Goal: Task Accomplishment & Management: Manage account settings

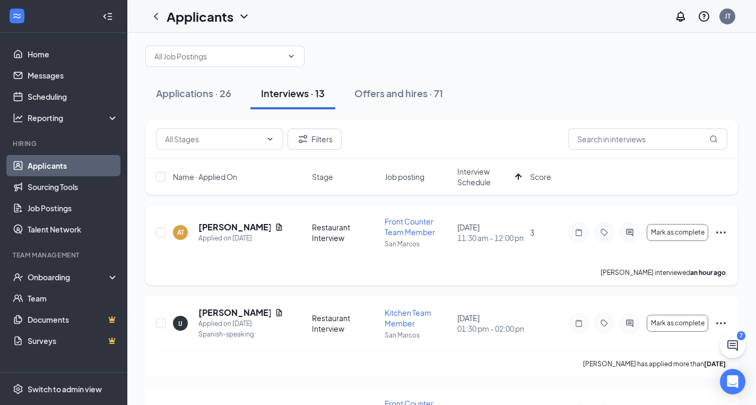
scroll to position [14, 0]
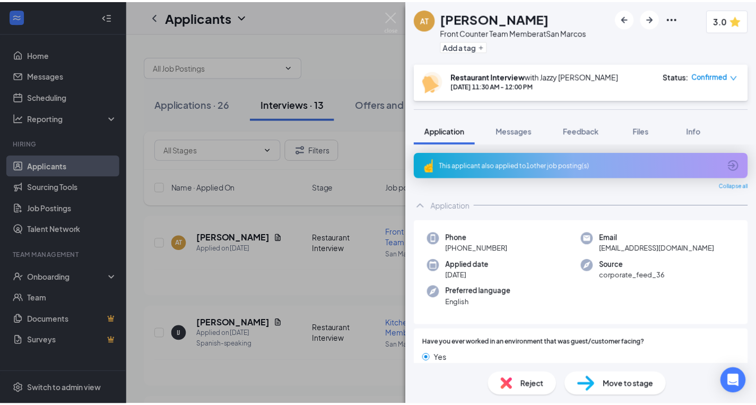
scroll to position [1052, 0]
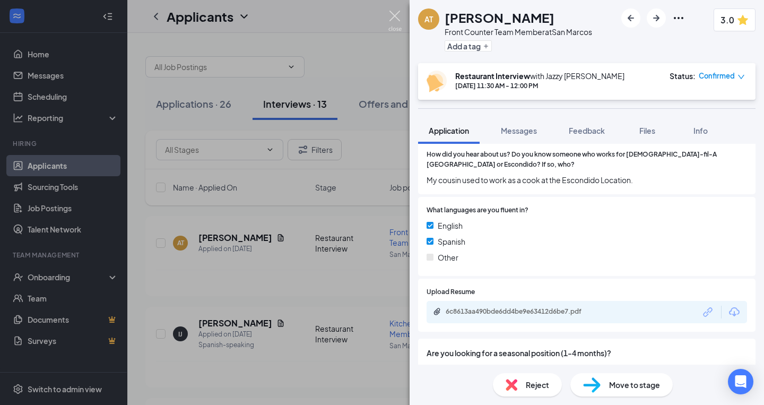
click at [395, 16] on img at bounding box center [394, 21] width 13 height 21
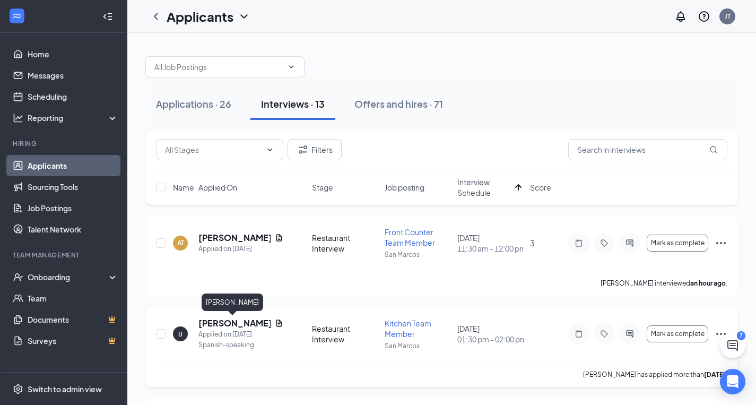
click at [233, 317] on h5 "[PERSON_NAME]" at bounding box center [234, 323] width 72 height 12
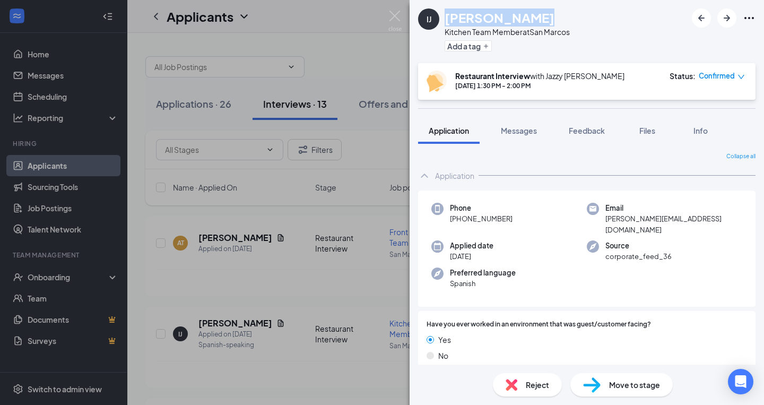
drag, startPoint x: 529, startPoint y: 20, endPoint x: 441, endPoint y: 20, distance: 87.5
click at [441, 20] on div "IJ [PERSON_NAME] Kitchen Team Member at [GEOGRAPHIC_DATA] Add a tag" at bounding box center [494, 31] width 152 height 46
click at [516, 16] on h1 "[PERSON_NAME]" at bounding box center [500, 17] width 110 height 18
drag, startPoint x: 521, startPoint y: 16, endPoint x: 445, endPoint y: 18, distance: 76.4
click at [445, 18] on div "[PERSON_NAME]" at bounding box center [507, 17] width 125 height 18
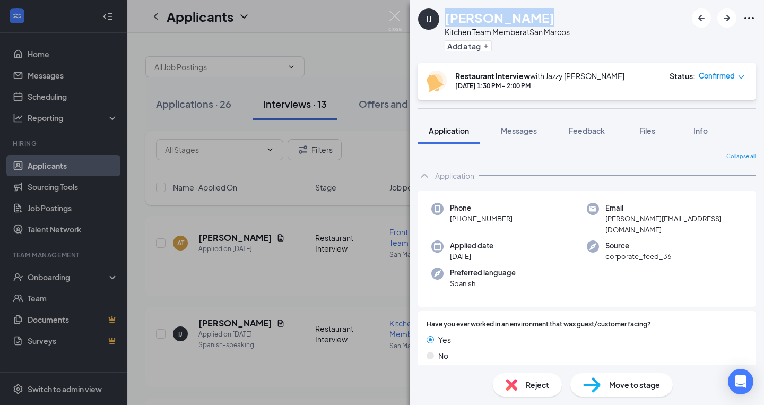
copy h1 "[PERSON_NAME]"
drag, startPoint x: 512, startPoint y: 219, endPoint x: 459, endPoint y: 221, distance: 53.1
click at [459, 221] on div "Phone [PHONE_NUMBER]" at bounding box center [508, 219] width 155 height 32
copy span "[PHONE_NUMBER]"
click at [404, 14] on div "IJ [PERSON_NAME] Kitchen Team Member at [GEOGRAPHIC_DATA] Add a tag Restaurant …" at bounding box center [382, 202] width 764 height 405
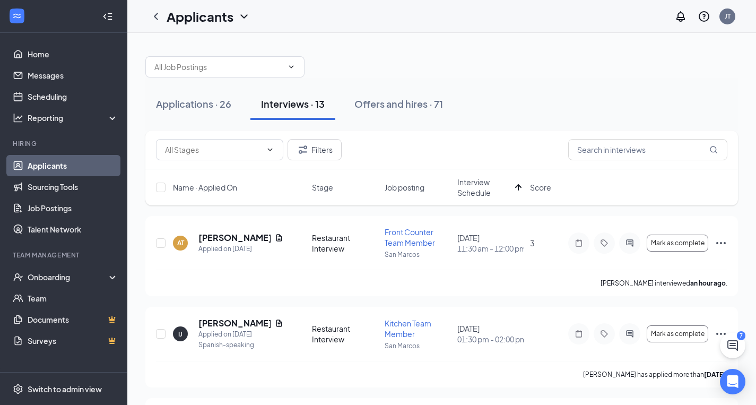
click at [397, 14] on div "Applicants JT" at bounding box center [441, 16] width 629 height 33
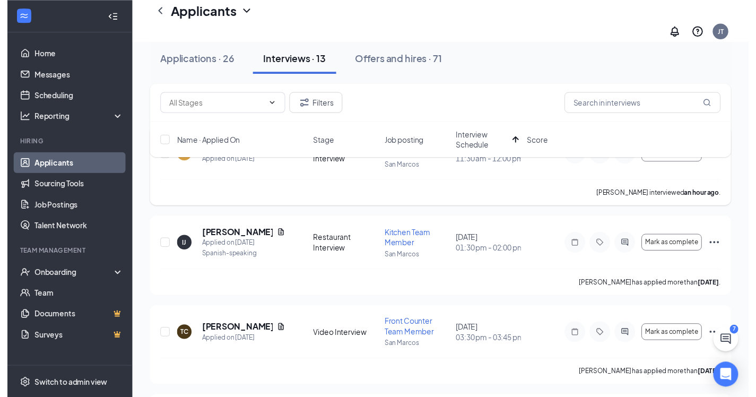
scroll to position [97, 0]
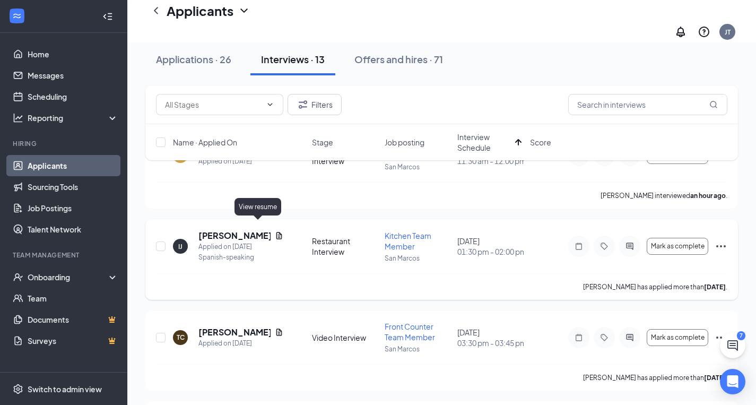
click at [275, 231] on icon "Document" at bounding box center [279, 235] width 8 height 8
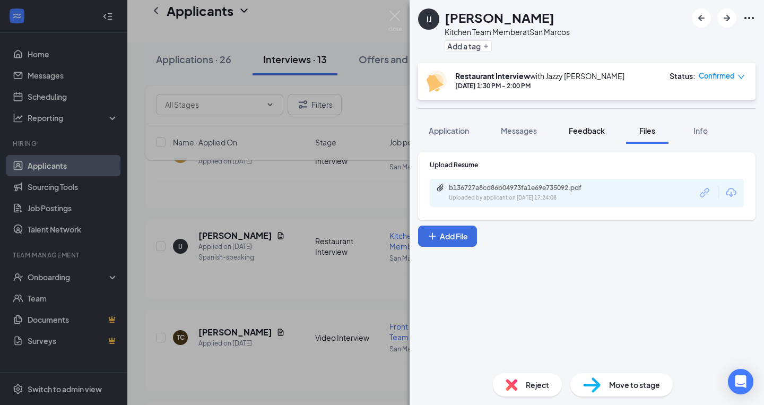
click at [589, 128] on span "Feedback" at bounding box center [587, 131] width 36 height 10
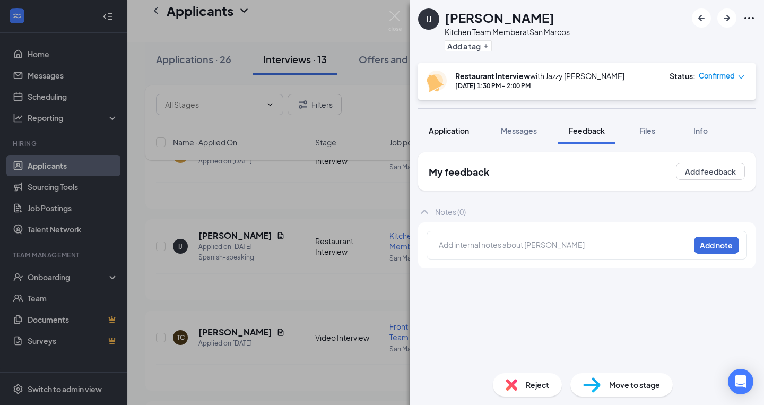
click at [452, 131] on span "Application" at bounding box center [449, 131] width 40 height 10
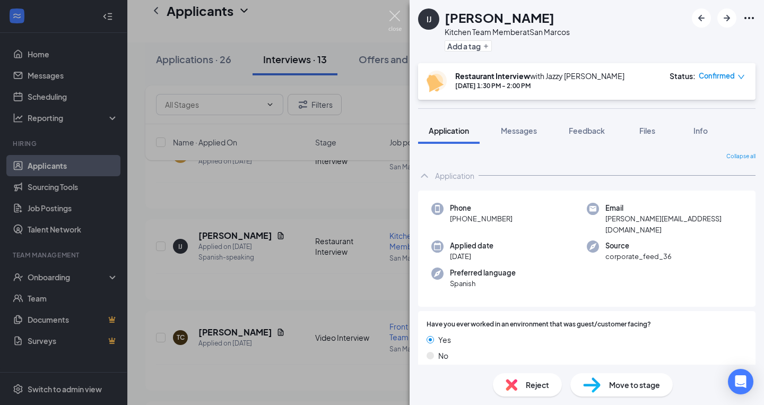
click at [397, 19] on img at bounding box center [394, 21] width 13 height 21
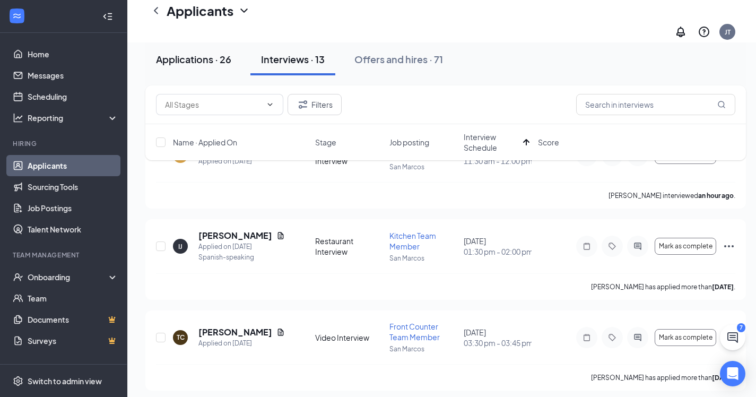
click at [182, 69] on button "Applications · 26" at bounding box center [193, 59] width 97 height 32
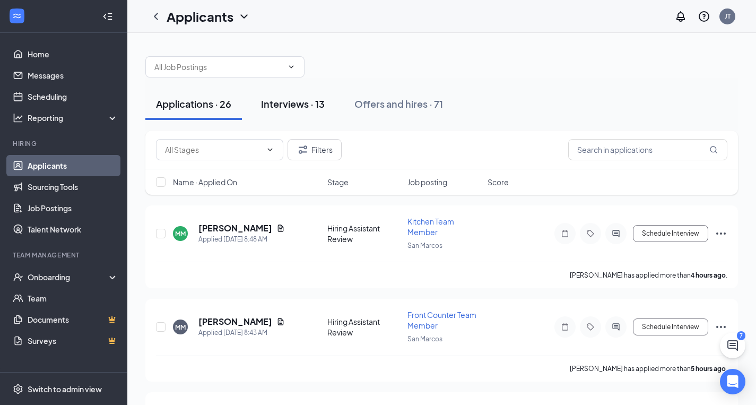
click at [302, 95] on button "Interviews · 13" at bounding box center [292, 104] width 85 height 32
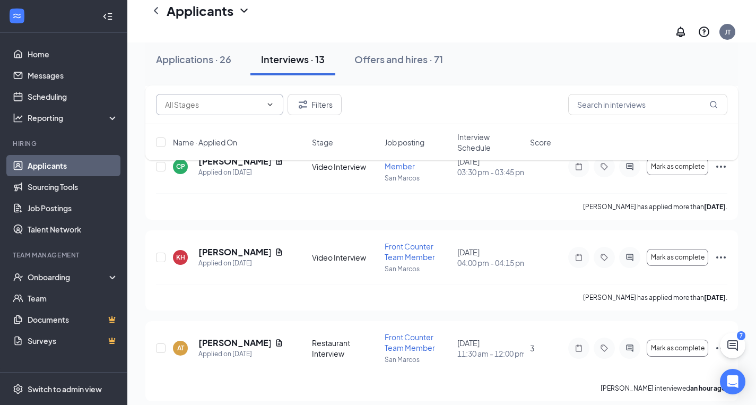
scroll to position [993, 0]
click at [214, 69] on button "Applications · 26" at bounding box center [193, 59] width 97 height 32
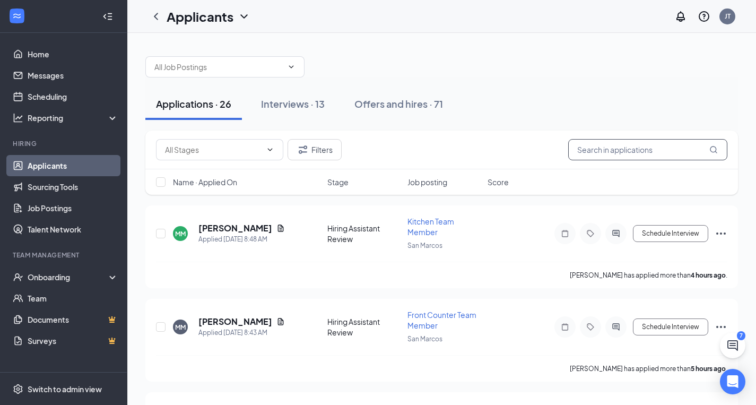
click at [606, 151] on input "text" at bounding box center [647, 149] width 159 height 21
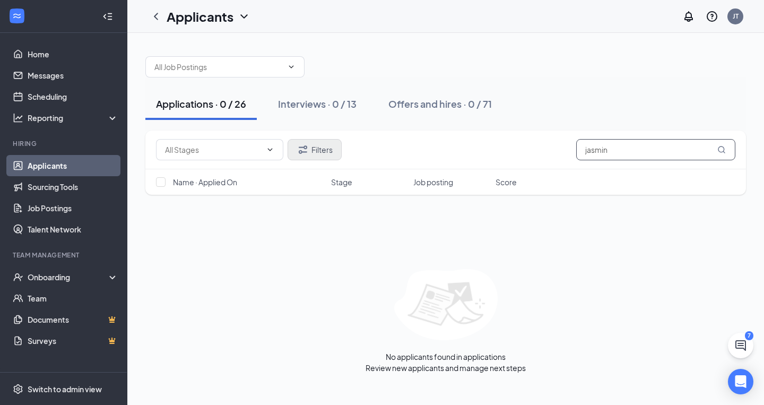
type input "jasmin"
click at [312, 150] on button "Filters" at bounding box center [315, 149] width 54 height 21
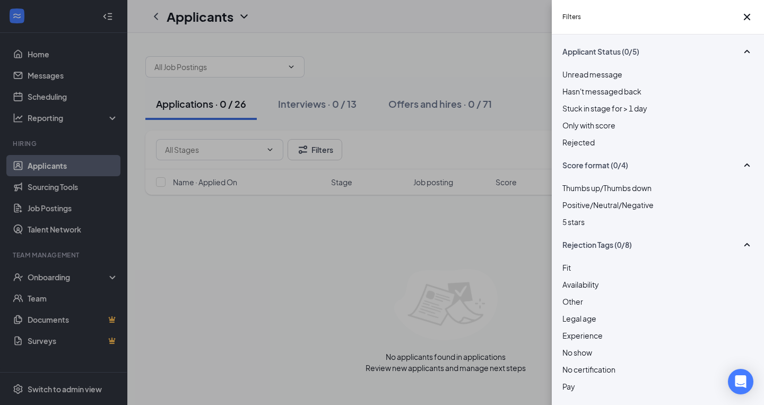
click at [575, 148] on div "Rejected" at bounding box center [657, 142] width 191 height 12
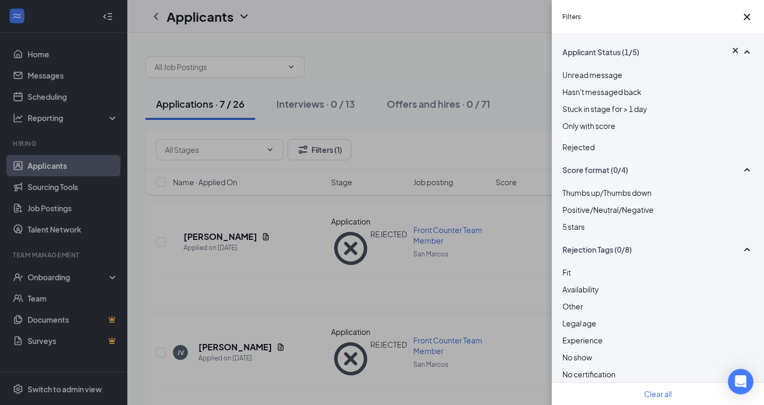
click at [381, 137] on div "Filters Applicant Status (1/5) Unread message Hasn't messaged back Stuck in sta…" at bounding box center [382, 202] width 764 height 405
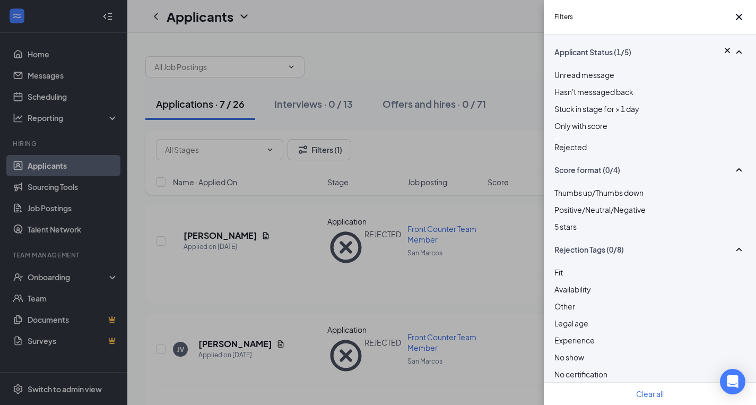
click at [306, 248] on div "Filters Applicant Status (1/5) Unread message Hasn't messaged back Stuck in sta…" at bounding box center [378, 202] width 756 height 405
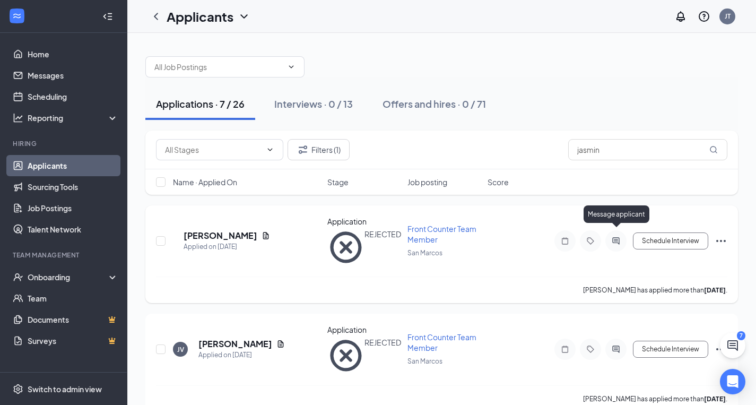
click at [615, 237] on icon "ActiveChat" at bounding box center [615, 240] width 7 height 7
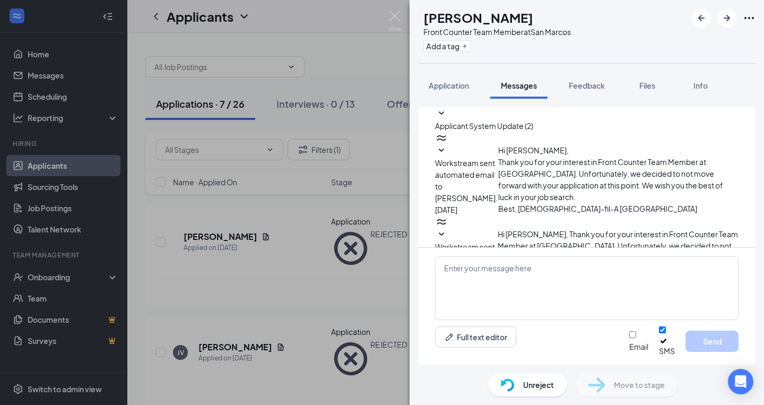
click at [498, 242] on span "Workstream sent automated SMS to [PERSON_NAME]." at bounding box center [466, 264] width 63 height 45
click at [498, 161] on span "Workstream sent automated email to [PERSON_NAME]." at bounding box center [466, 180] width 63 height 45
click at [533, 121] on span "Applicant System Update (2)" at bounding box center [484, 126] width 98 height 10
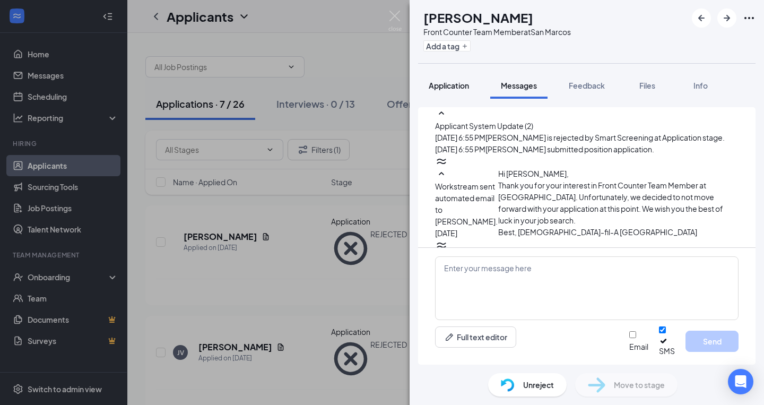
click at [451, 81] on span "Application" at bounding box center [449, 86] width 40 height 10
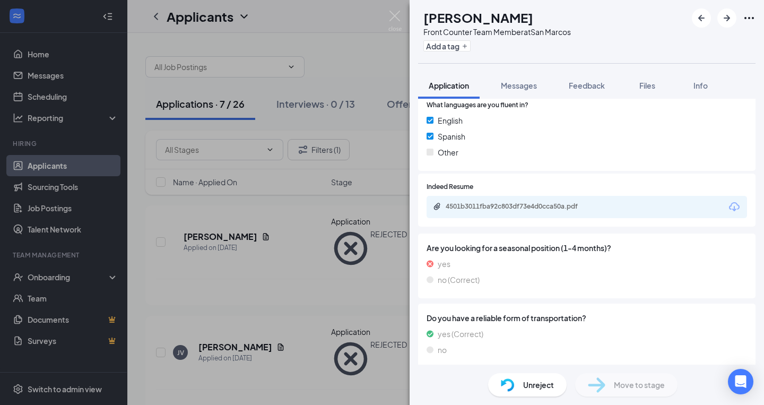
scroll to position [744, 0]
click at [470, 203] on div "4501b3011fba92c803df73e4d0cca50a.pdf" at bounding box center [520, 207] width 149 height 8
click at [577, 83] on span "Feedback" at bounding box center [587, 86] width 36 height 10
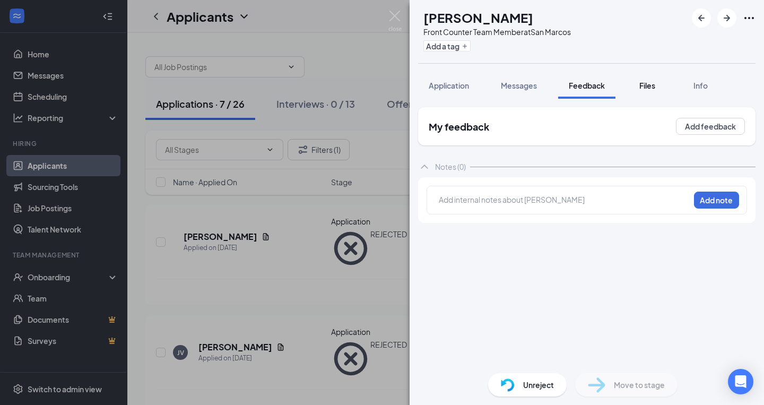
click at [649, 86] on span "Files" at bounding box center [647, 86] width 16 height 10
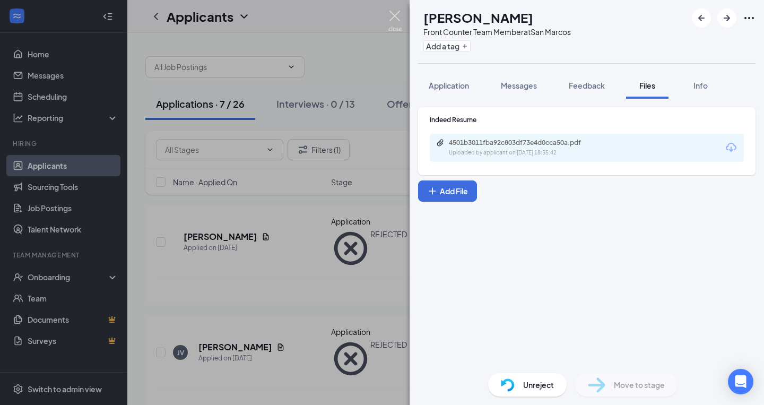
click at [399, 18] on img at bounding box center [394, 21] width 13 height 21
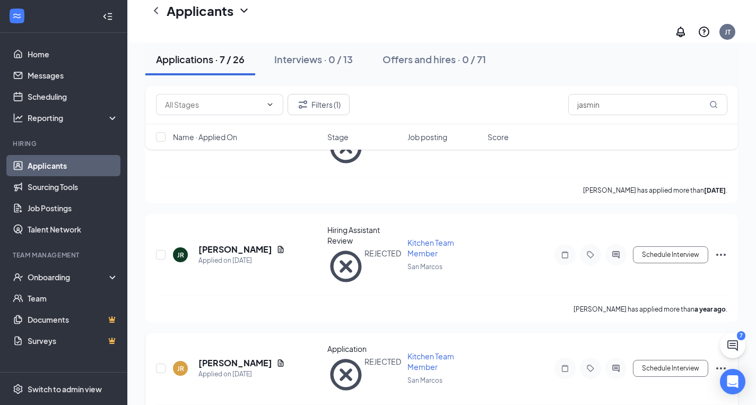
scroll to position [455, 0]
click at [213, 1] on div "Applicants JT" at bounding box center [441, 21] width 629 height 42
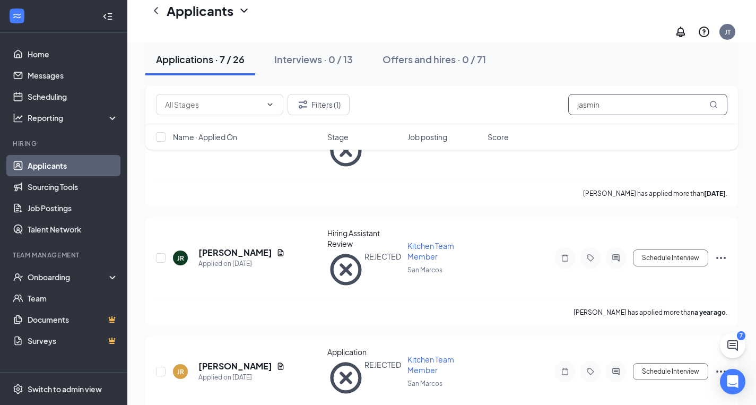
drag, startPoint x: 625, startPoint y: 103, endPoint x: 474, endPoint y: 102, distance: 151.7
click at [474, 102] on div "Filters (1) jasmin" at bounding box center [441, 104] width 571 height 21
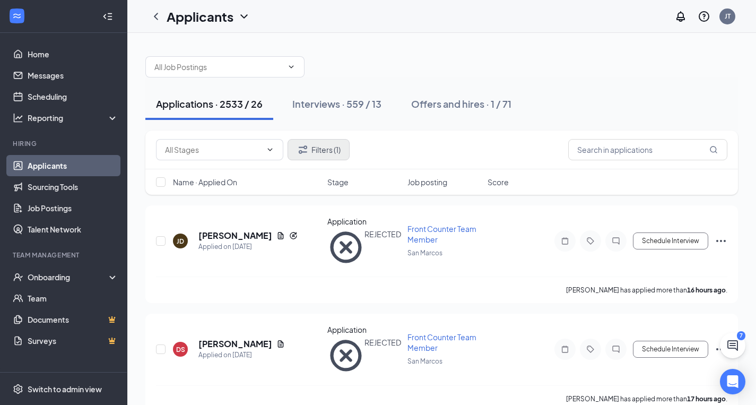
click at [329, 150] on button "Filters (1)" at bounding box center [319, 149] width 62 height 21
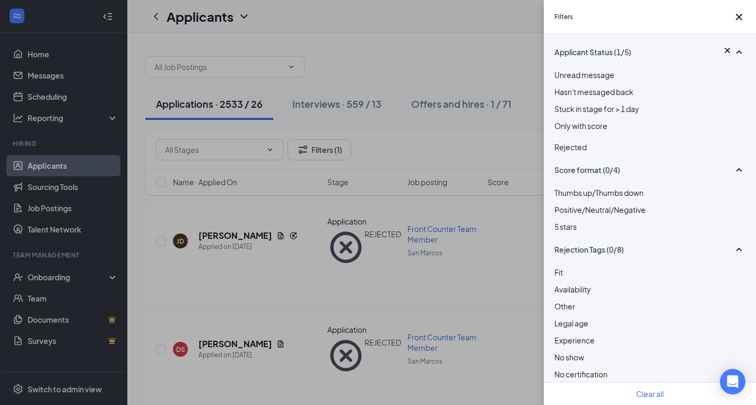
click at [548, 161] on div "Applicant Status (1/5) Unread message Hasn't messaged back Stuck in stage for >…" at bounding box center [650, 219] width 212 height 370
click at [559, 141] on div at bounding box center [649, 139] width 191 height 4
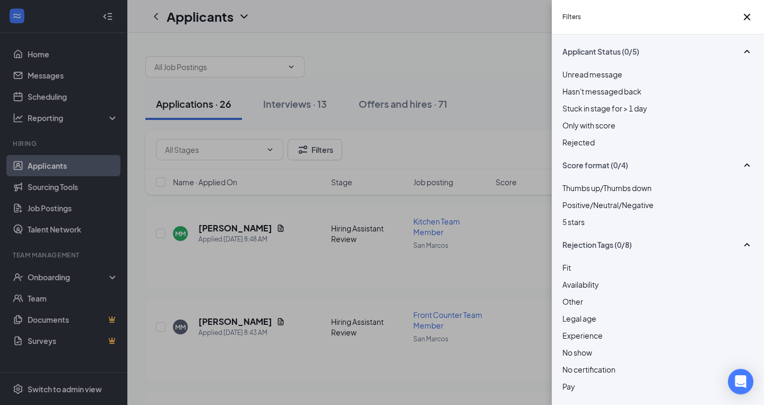
click at [500, 136] on div "Filters Applicant Status (0/5) Unread message Hasn't messaged back Stuck in sta…" at bounding box center [382, 202] width 764 height 405
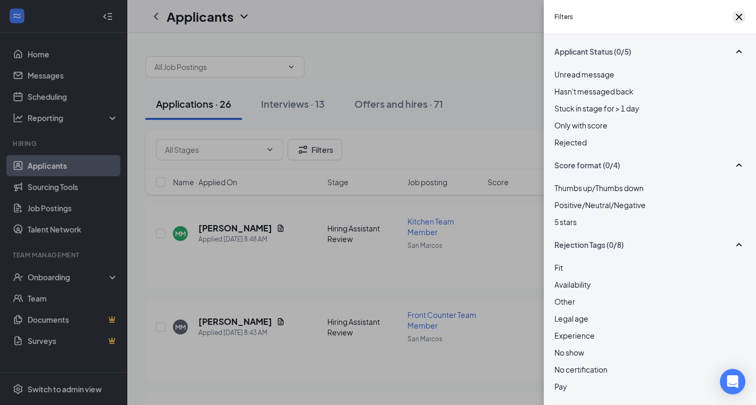
click at [741, 21] on icon "Cross" at bounding box center [739, 17] width 13 height 13
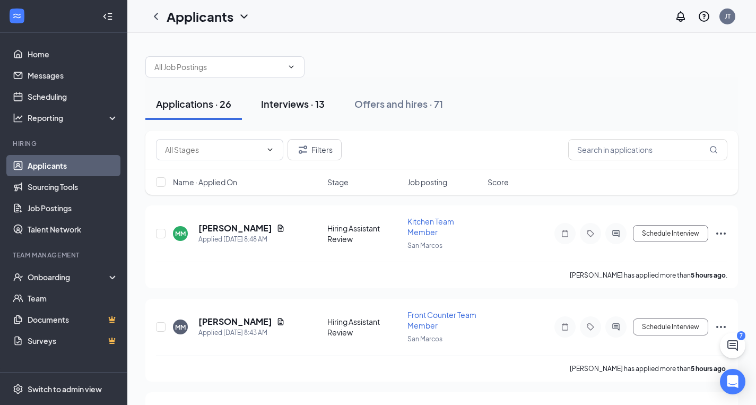
click at [300, 109] on div "Interviews · 13" at bounding box center [293, 103] width 64 height 13
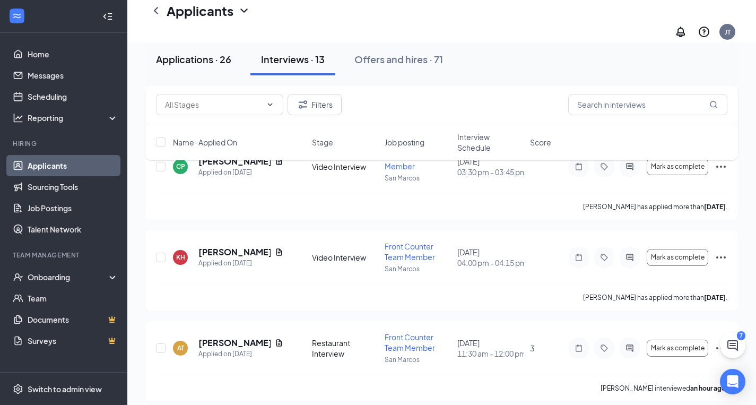
scroll to position [993, 0]
click at [173, 65] on div "Applications · 26" at bounding box center [193, 59] width 75 height 13
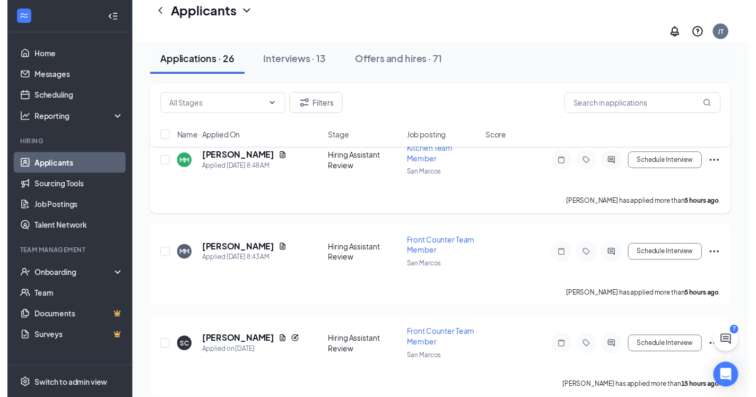
scroll to position [81, 0]
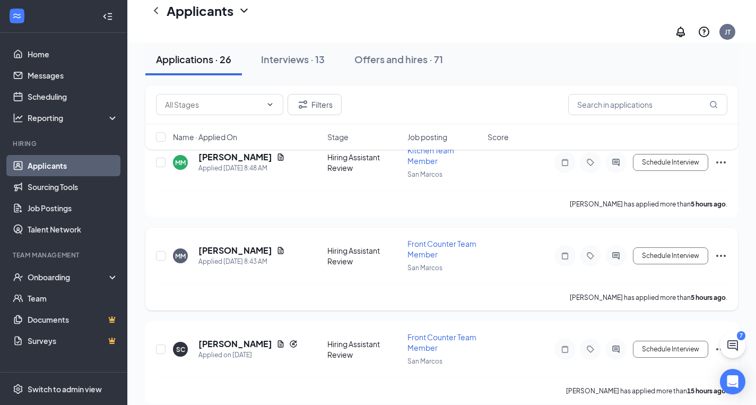
click at [261, 245] on div "[PERSON_NAME]" at bounding box center [241, 251] width 86 height 12
click at [276, 246] on icon "Document" at bounding box center [280, 250] width 8 height 8
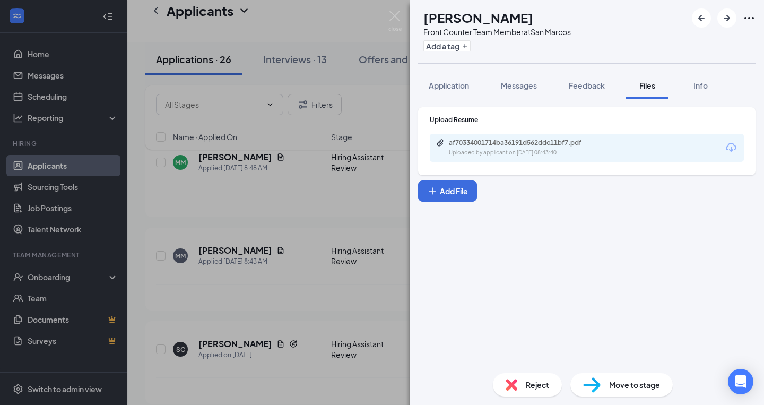
click at [516, 127] on div "Upload Resume af70334001714ba36191d562ddc11bf7.pdf Uploaded by applicant on [DA…" at bounding box center [587, 138] width 314 height 47
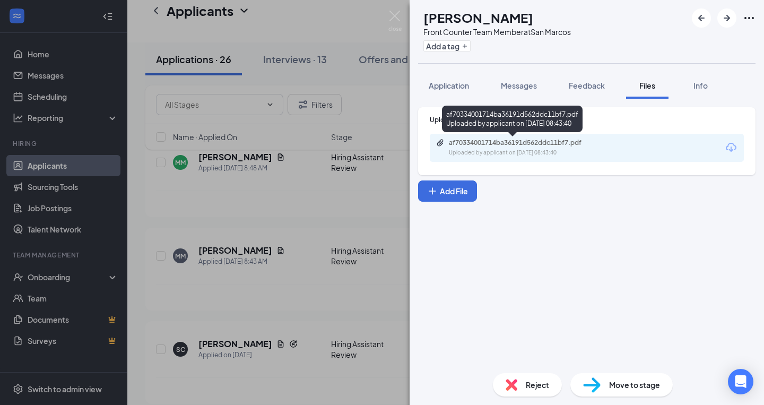
click at [514, 147] on div "af70334001714ba36191d562ddc11bf7.pdf Uploaded by applicant on [DATE] 08:43:40" at bounding box center [522, 147] width 172 height 19
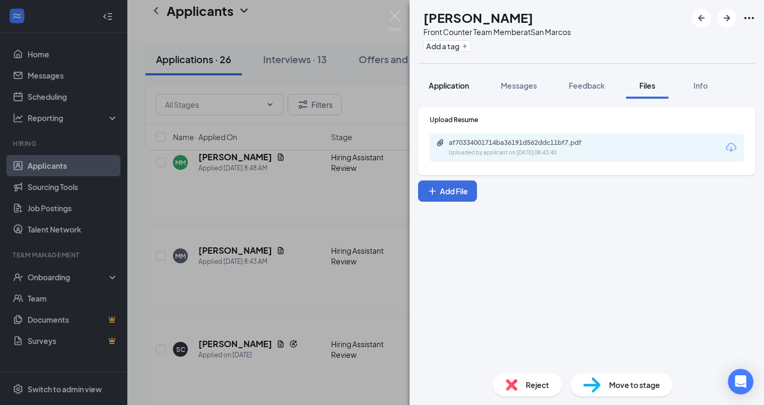
click at [441, 79] on button "Application" at bounding box center [449, 85] width 62 height 27
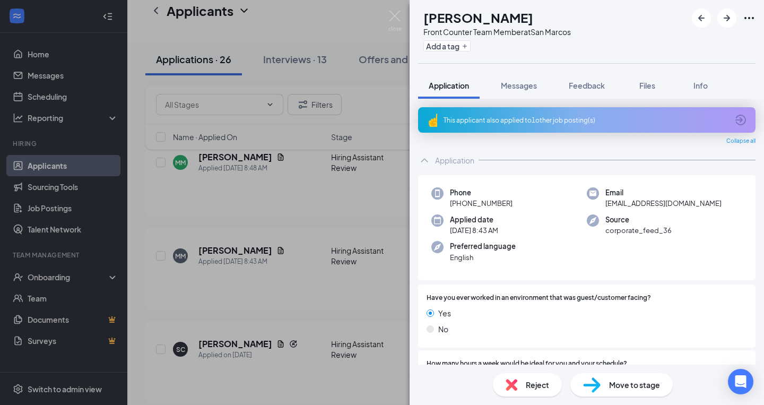
click at [481, 123] on div "This applicant also applied to 1 other job posting(s)" at bounding box center [585, 120] width 284 height 9
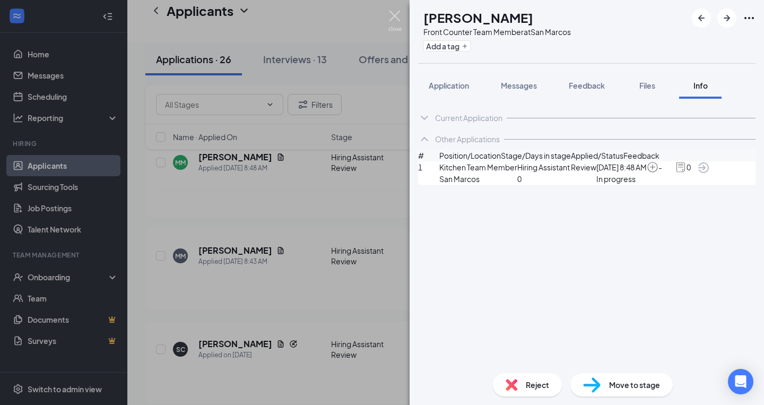
click at [395, 14] on img at bounding box center [394, 21] width 13 height 21
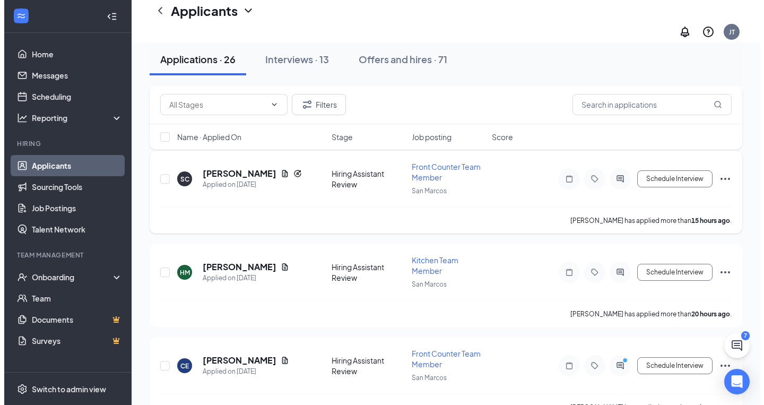
scroll to position [253, 0]
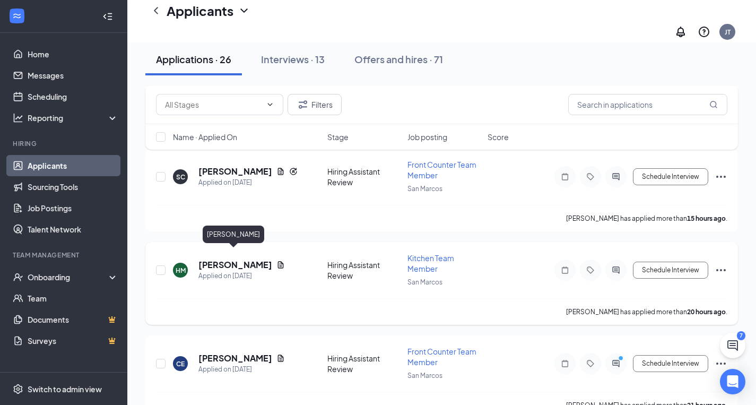
click at [258, 259] on h5 "[PERSON_NAME]" at bounding box center [235, 265] width 74 height 12
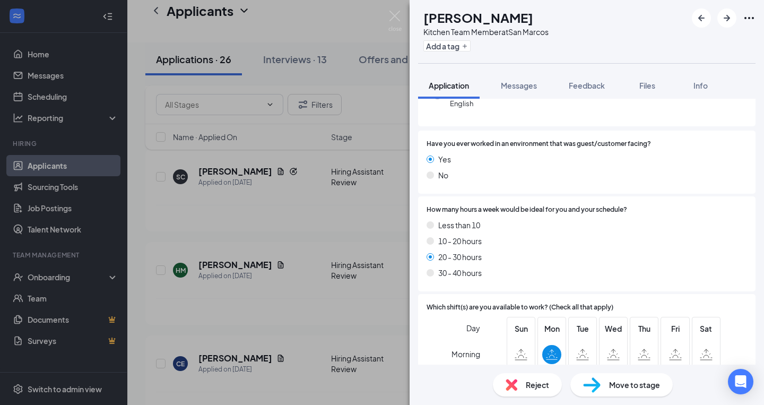
scroll to position [159, 0]
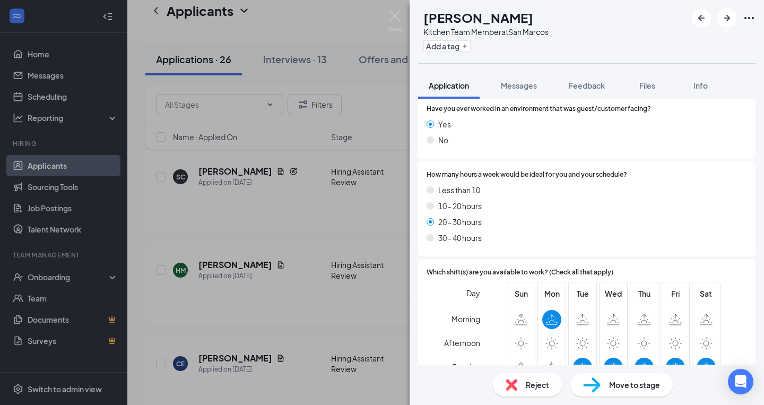
click at [294, 177] on div "HM [PERSON_NAME] Kitchen Team Member at [GEOGRAPHIC_DATA] Add a tag Application…" at bounding box center [382, 202] width 764 height 405
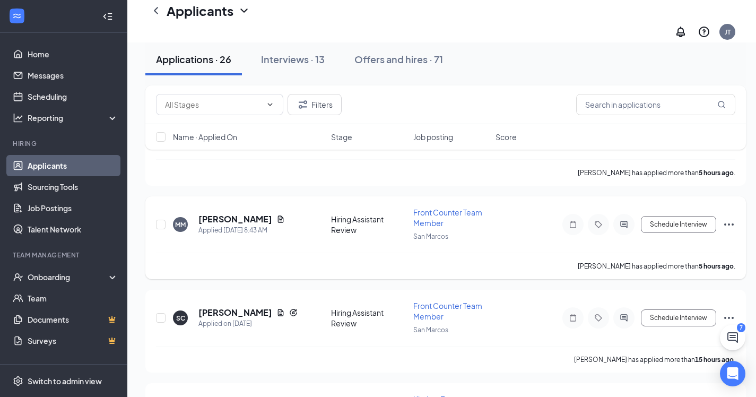
scroll to position [108, 0]
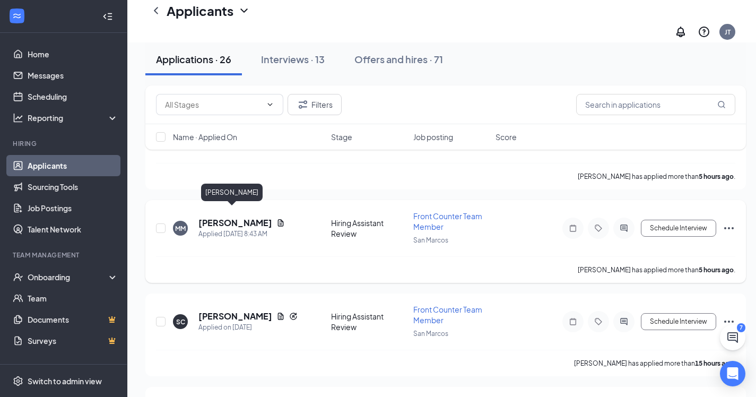
click at [225, 217] on h5 "[PERSON_NAME]" at bounding box center [235, 223] width 74 height 12
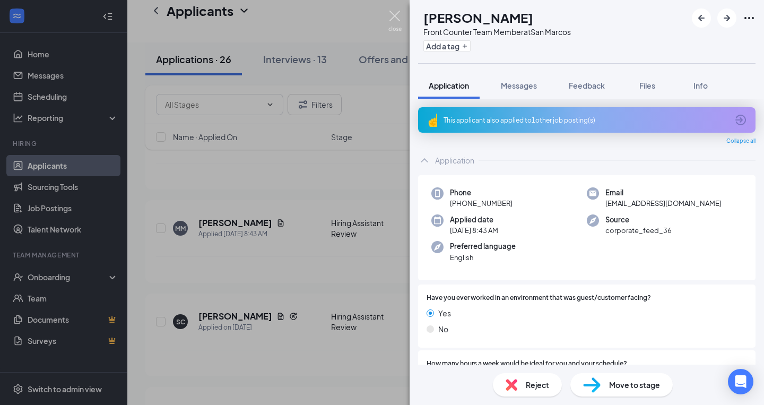
click at [390, 12] on img at bounding box center [394, 21] width 13 height 21
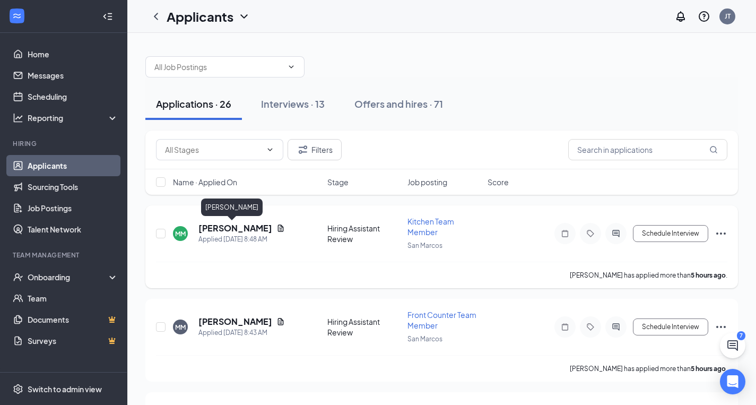
click at [236, 228] on h5 "[PERSON_NAME]" at bounding box center [235, 228] width 74 height 12
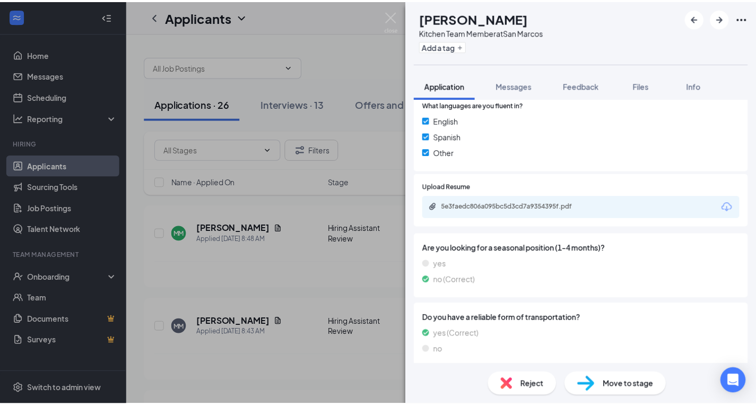
scroll to position [762, 0]
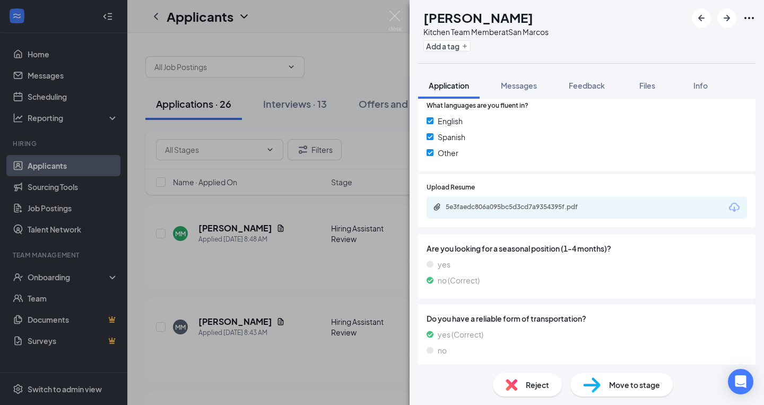
click at [290, 307] on div "MM [PERSON_NAME] Kitchen Team Member at [GEOGRAPHIC_DATA] Add a tag Application…" at bounding box center [382, 202] width 764 height 405
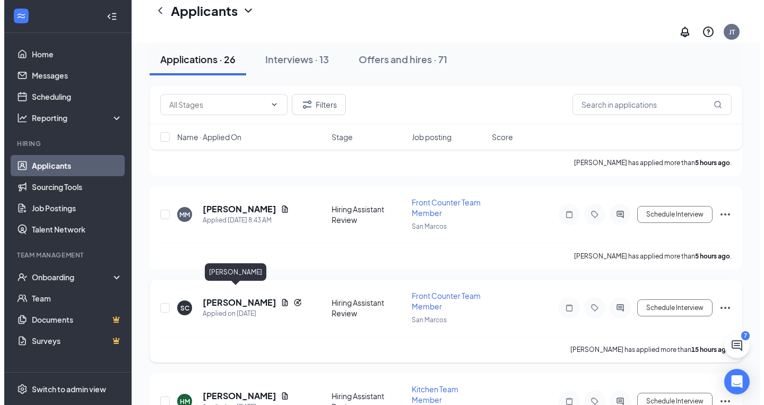
scroll to position [197, 0]
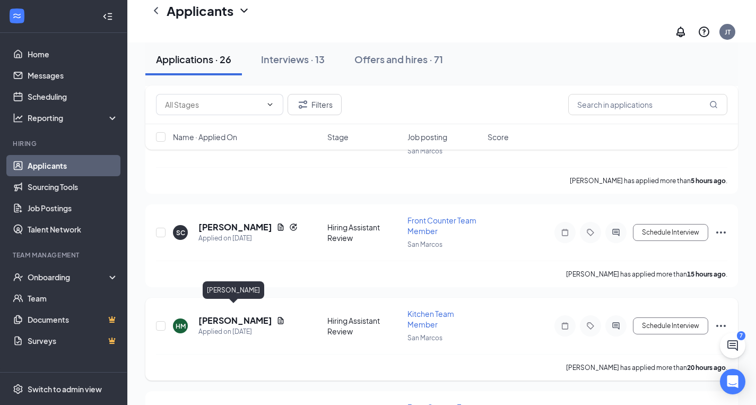
click at [231, 315] on h5 "[PERSON_NAME]" at bounding box center [235, 321] width 74 height 12
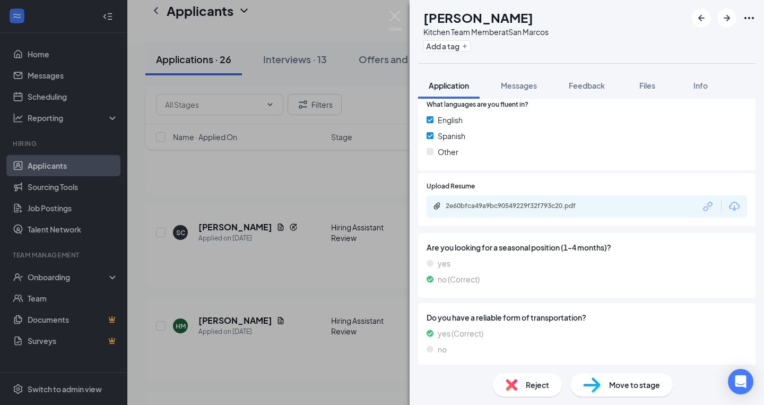
scroll to position [825, 0]
click at [521, 204] on div "2e60bfca49a9bc90549229f32f793c20.pdf" at bounding box center [519, 208] width 172 height 10
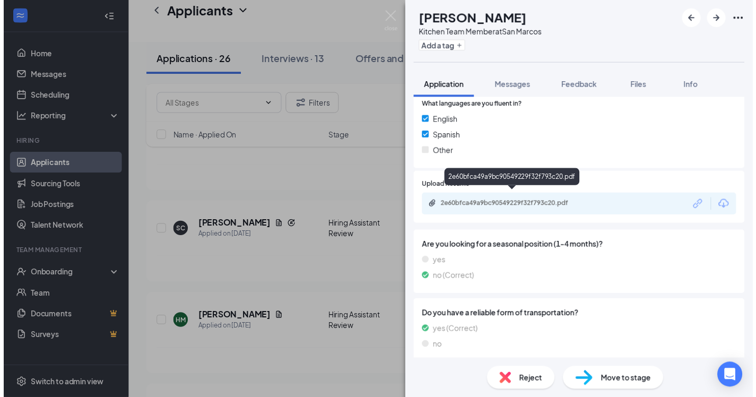
scroll to position [821, 0]
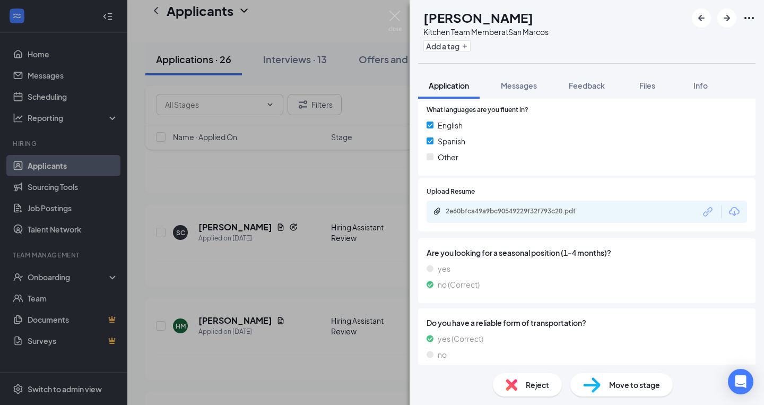
click at [387, 19] on div "HM [PERSON_NAME] Kitchen Team Member at [GEOGRAPHIC_DATA] Add a tag Application…" at bounding box center [382, 202] width 764 height 405
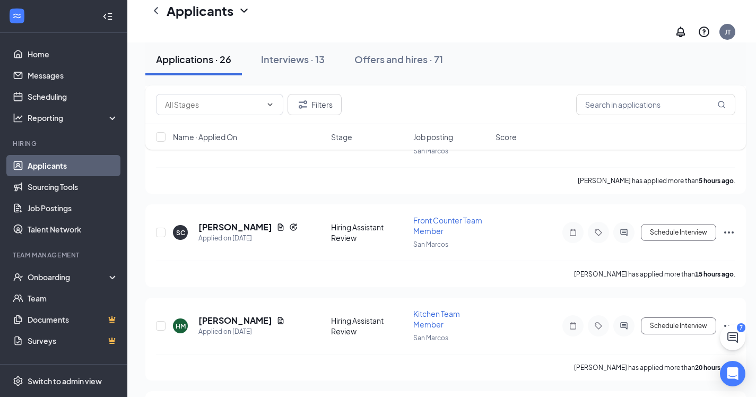
click at [396, 19] on div "Applicants JT" at bounding box center [441, 21] width 629 height 42
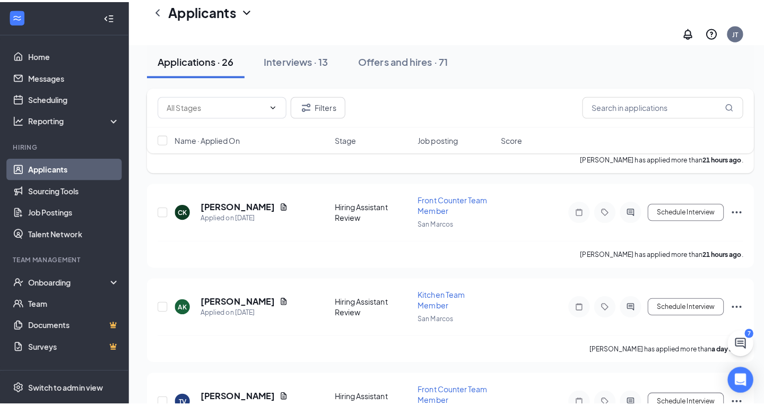
scroll to position [551, 0]
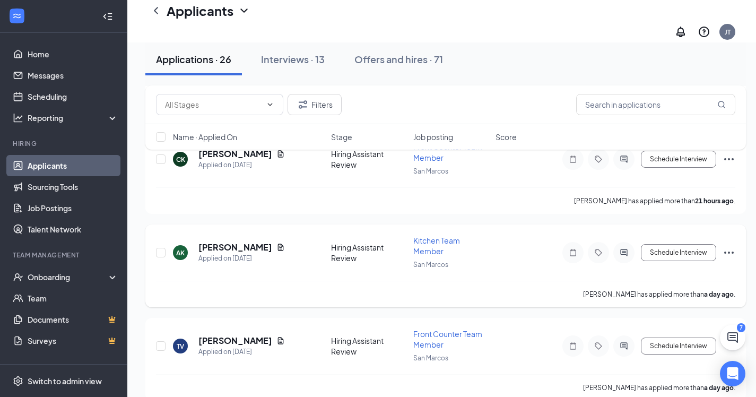
click at [241, 241] on h5 "[PERSON_NAME]" at bounding box center [235, 247] width 74 height 12
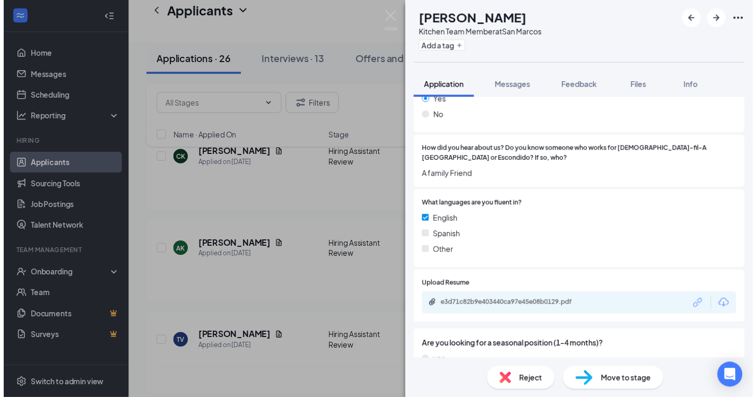
scroll to position [784, 0]
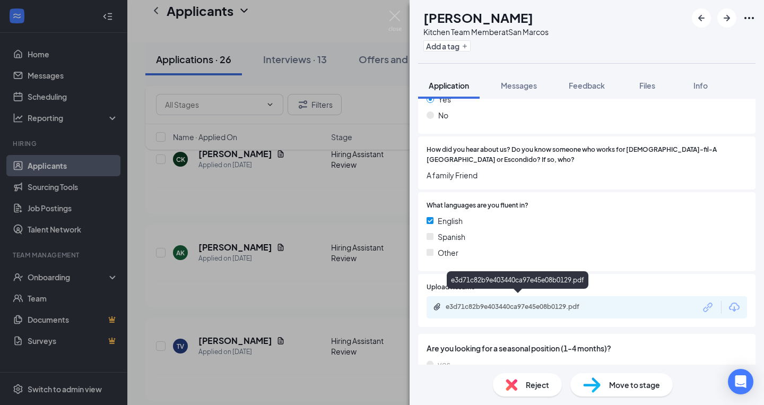
click at [499, 296] on div "e3d71c82b9e403440ca97e45e08b0129.pdf" at bounding box center [587, 307] width 320 height 22
click at [499, 302] on div "e3d71c82b9e403440ca97e45e08b0129.pdf" at bounding box center [520, 306] width 149 height 8
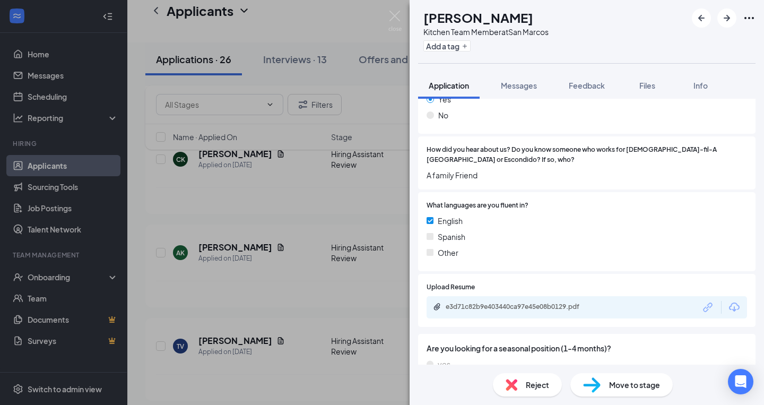
click at [263, 65] on div "AK [PERSON_NAME] Kitchen Team Member at [GEOGRAPHIC_DATA] Add a tag Application…" at bounding box center [382, 202] width 764 height 405
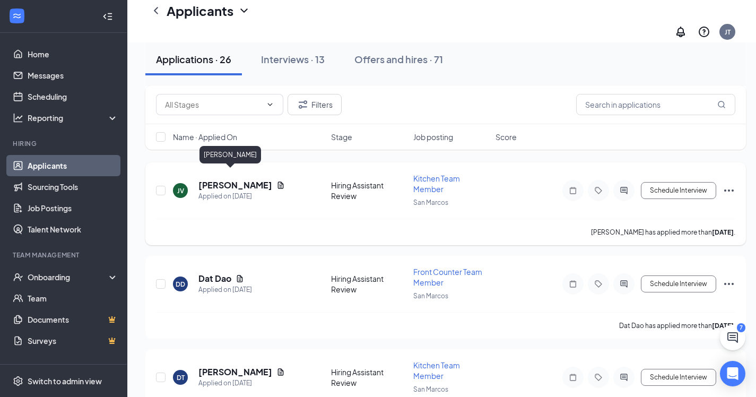
scroll to position [1626, 1]
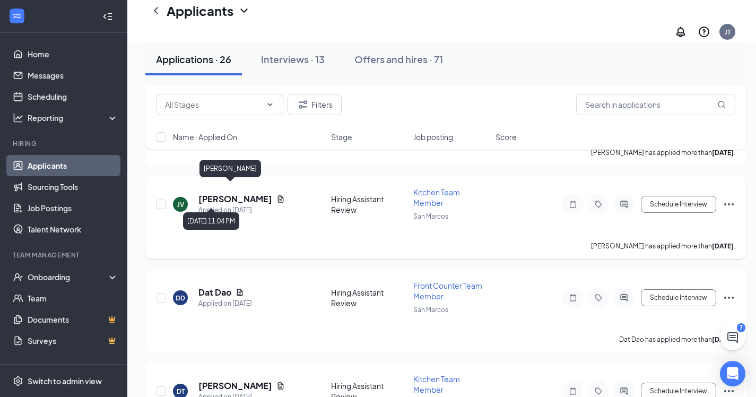
click at [218, 205] on div "Applied on [DATE]" at bounding box center [241, 210] width 86 height 11
click at [219, 193] on h5 "[PERSON_NAME]" at bounding box center [235, 199] width 74 height 12
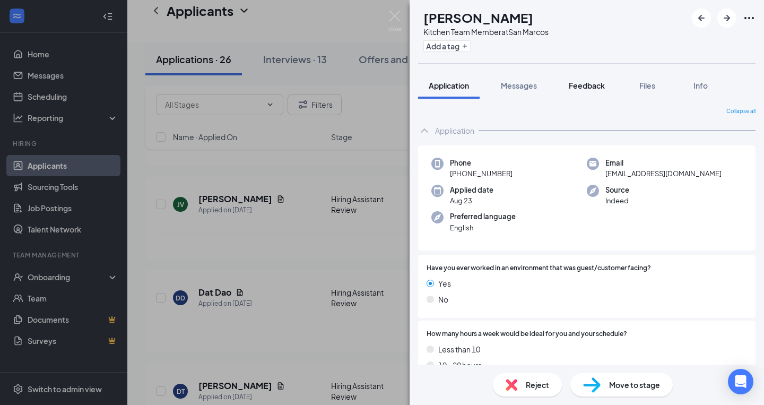
click at [571, 82] on span "Feedback" at bounding box center [587, 86] width 36 height 10
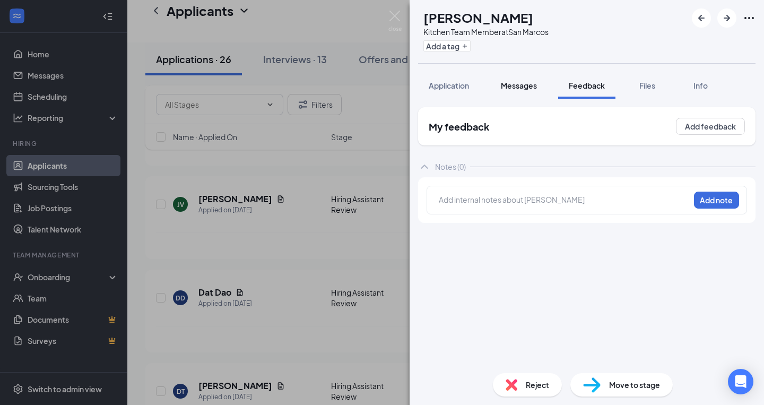
click at [519, 90] on span "Messages" at bounding box center [519, 86] width 36 height 10
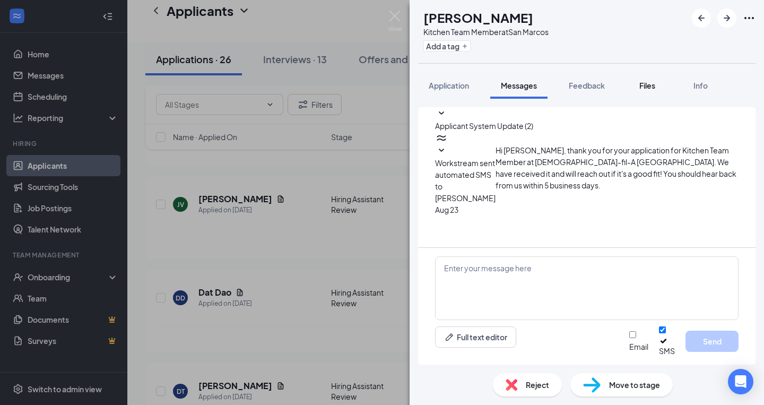
click at [658, 82] on div "Files" at bounding box center [647, 85] width 21 height 11
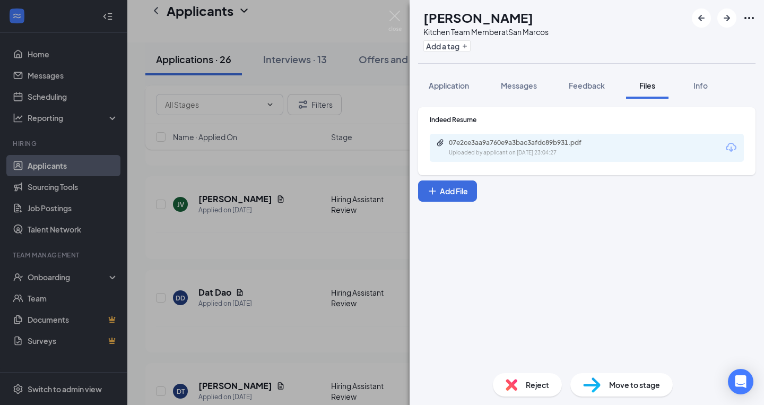
click at [517, 137] on div "07e2ce3aa9a760e9a3bac3afdc89b931.pdf Uploaded by applicant on [DATE] 23:04:27" at bounding box center [587, 148] width 314 height 28
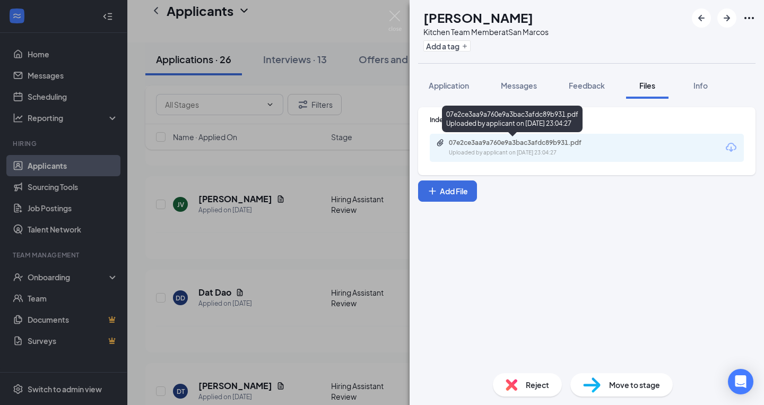
click at [512, 147] on div "07e2ce3aa9a760e9a3bac3afdc89b931.pdf Uploaded by applicant on [DATE] 23:04:27" at bounding box center [522, 147] width 172 height 19
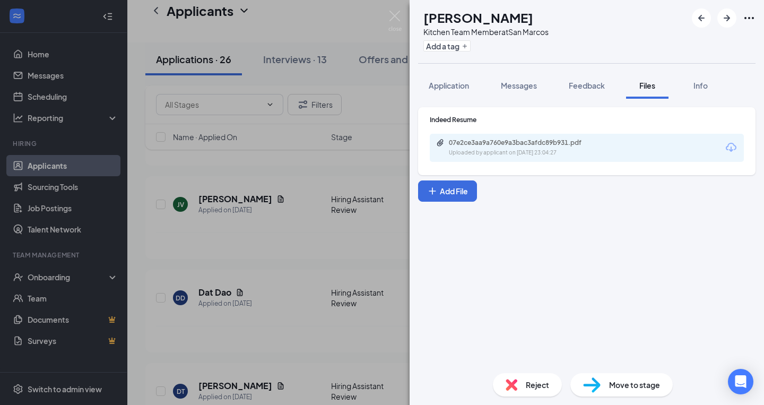
click at [261, 311] on div "JV [PERSON_NAME] Kitchen Team Member at [GEOGRAPHIC_DATA] Add a tag Application…" at bounding box center [382, 202] width 764 height 405
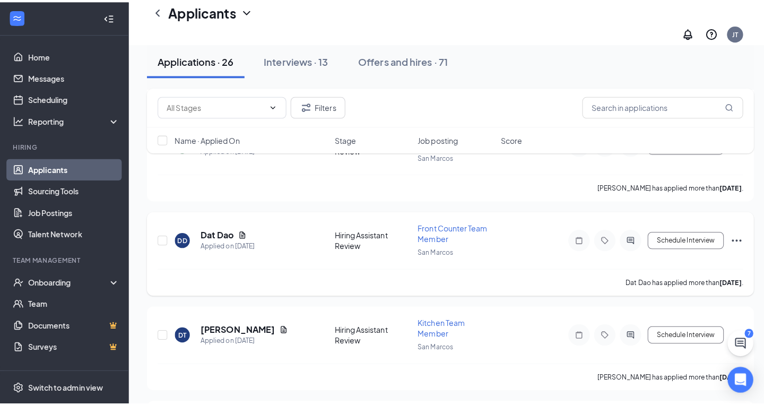
scroll to position [1690, 0]
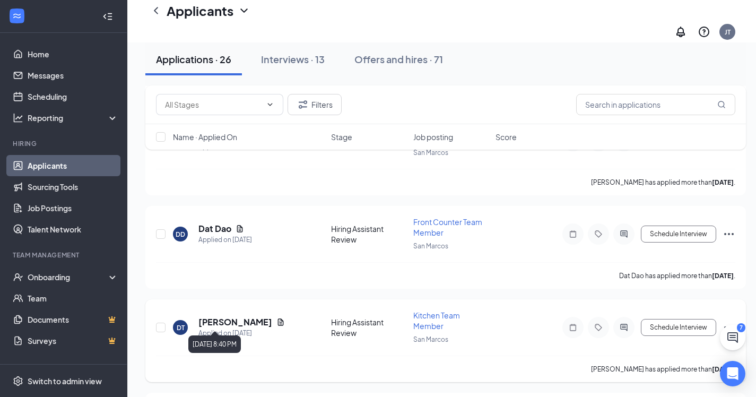
click at [241, 316] on h5 "[PERSON_NAME]" at bounding box center [235, 322] width 74 height 12
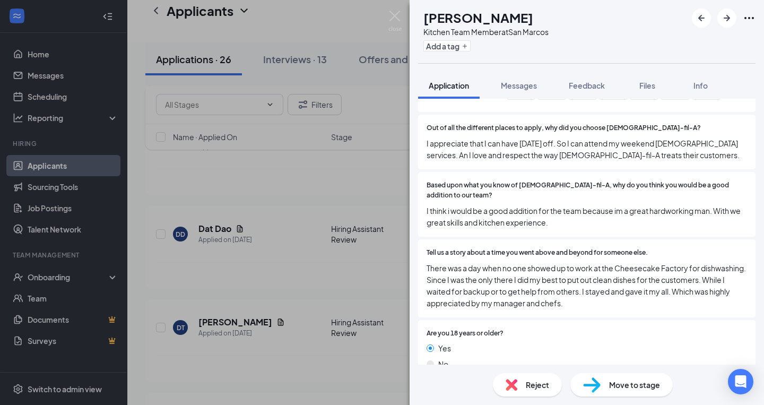
scroll to position [483, 0]
click at [640, 83] on div "Files" at bounding box center [647, 85] width 21 height 11
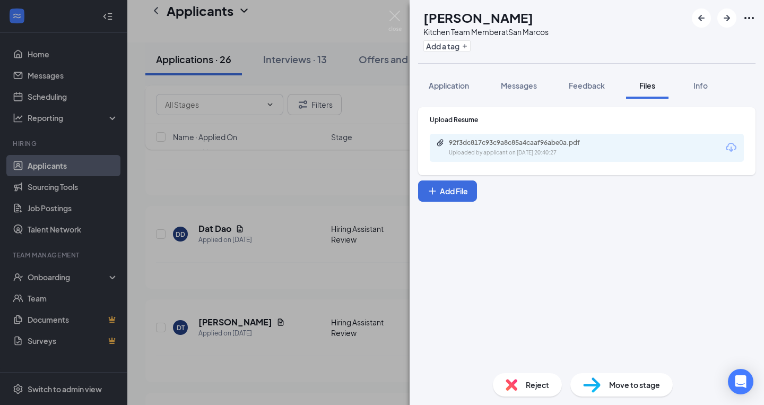
click at [487, 153] on div "Uploaded by applicant on [DATE] 20:40:27" at bounding box center [528, 153] width 159 height 8
click at [212, 81] on div "DT [PERSON_NAME] Kitchen Team Member at [GEOGRAPHIC_DATA] Add a tag Application…" at bounding box center [382, 202] width 764 height 405
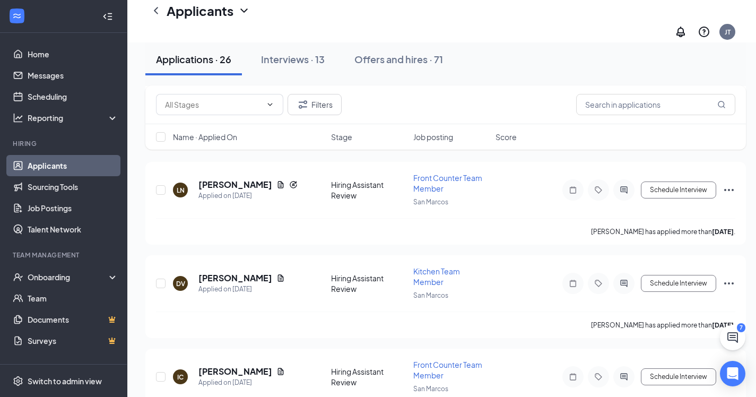
scroll to position [1998, 0]
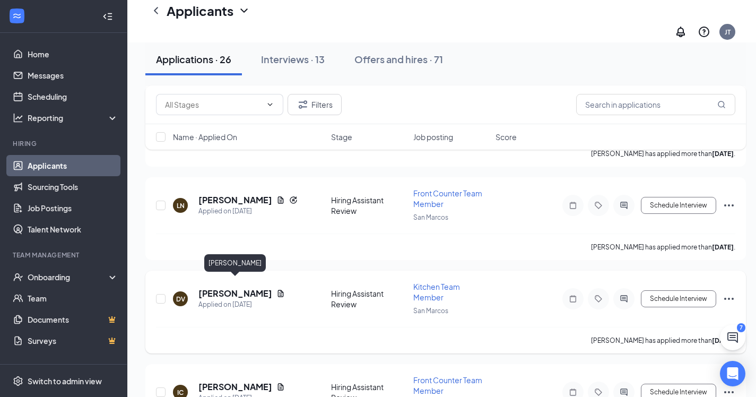
click at [233, 288] on h5 "[PERSON_NAME]" at bounding box center [235, 294] width 74 height 12
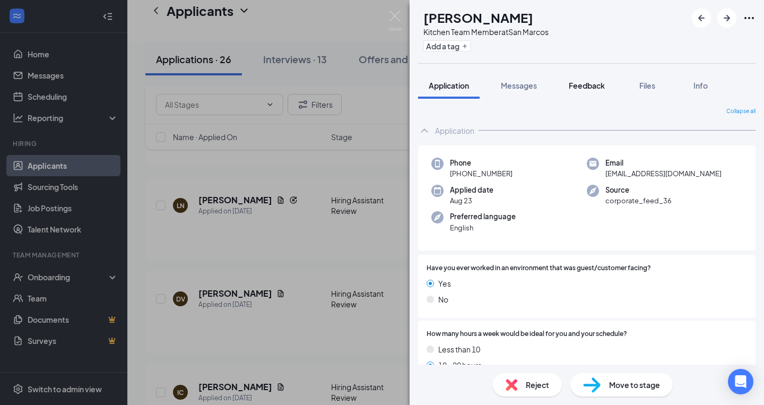
click at [576, 84] on span "Feedback" at bounding box center [587, 86] width 36 height 10
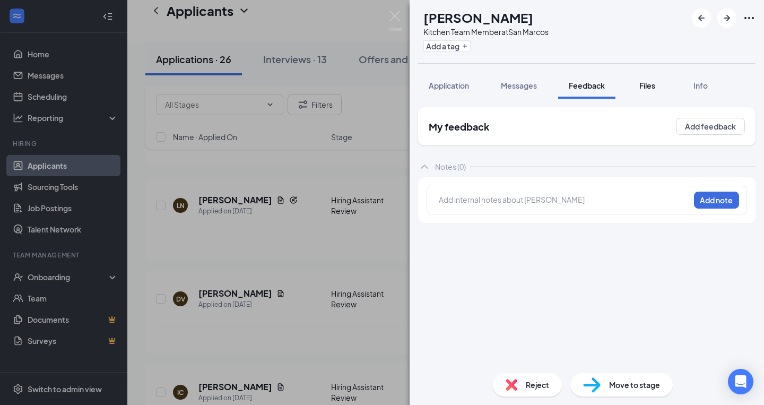
click at [646, 84] on span "Files" at bounding box center [647, 86] width 16 height 10
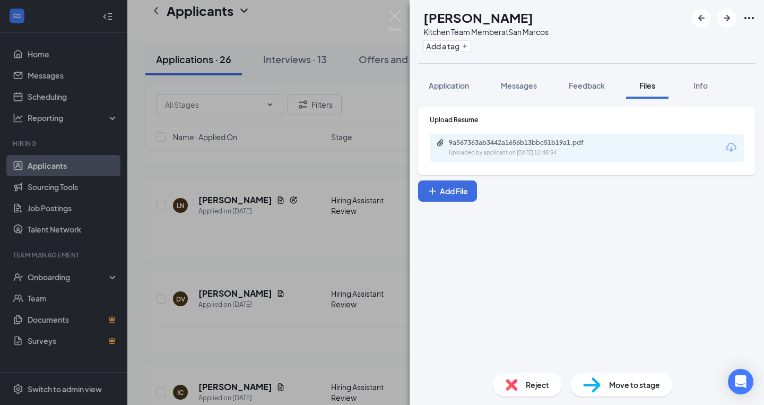
click at [581, 156] on div "9a567363ab3442a1656b13bbc51b19a1.pdf Uploaded by applicant on [DATE] 11:48:54" at bounding box center [587, 148] width 314 height 28
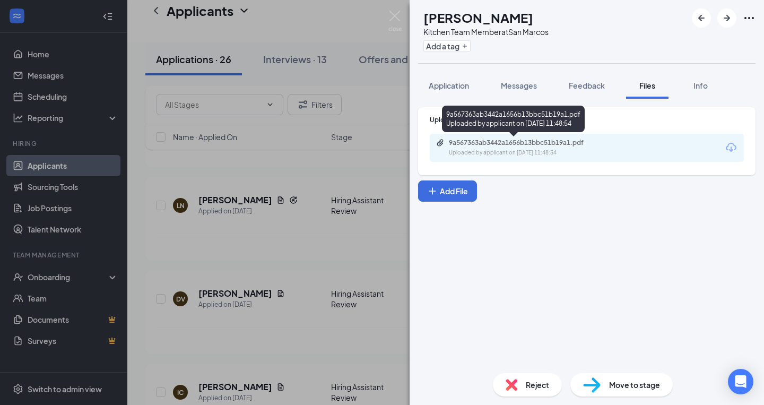
click at [574, 146] on div "9a567363ab3442a1656b13bbc51b19a1.pdf" at bounding box center [523, 142] width 149 height 8
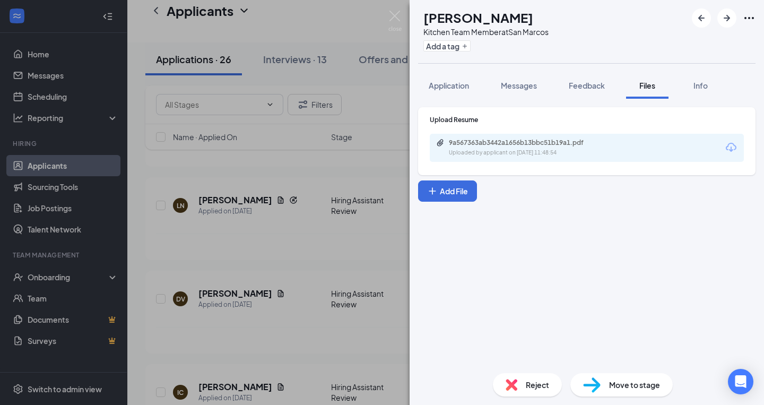
click at [290, 213] on div "DV [PERSON_NAME] Kitchen Team Member at [GEOGRAPHIC_DATA] Add a tag Application…" at bounding box center [382, 202] width 764 height 405
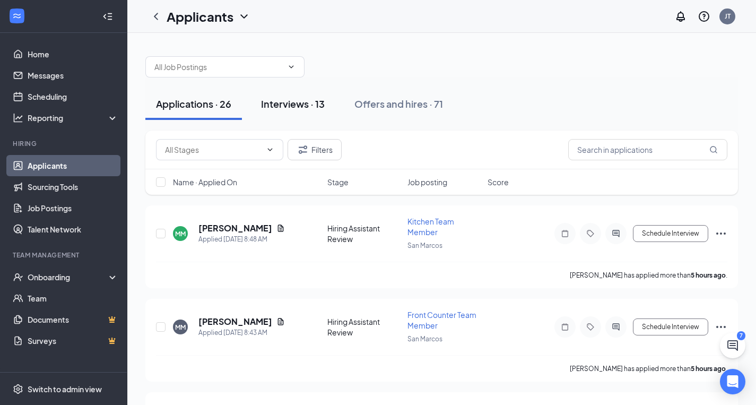
click at [286, 104] on div "Interviews · 13" at bounding box center [293, 103] width 64 height 13
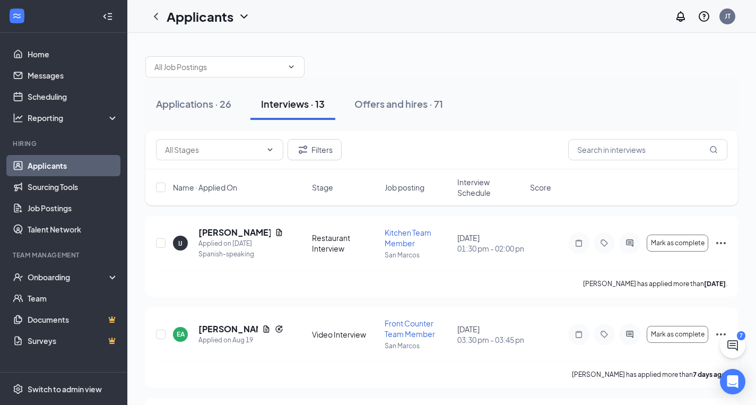
click at [466, 181] on span "Interview Schedule" at bounding box center [490, 187] width 66 height 21
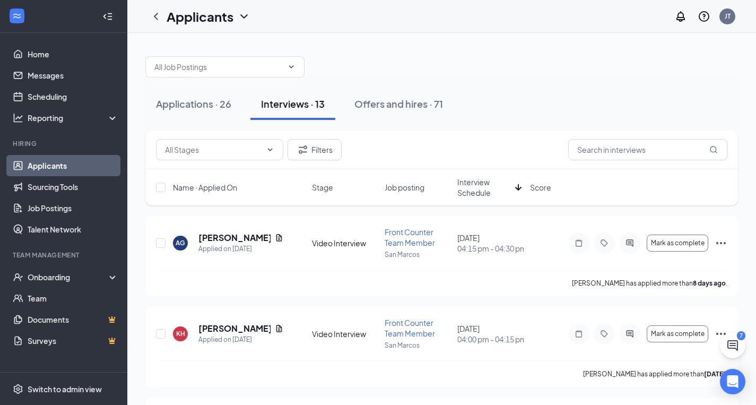
click at [469, 185] on span "Interview Schedule" at bounding box center [484, 187] width 54 height 21
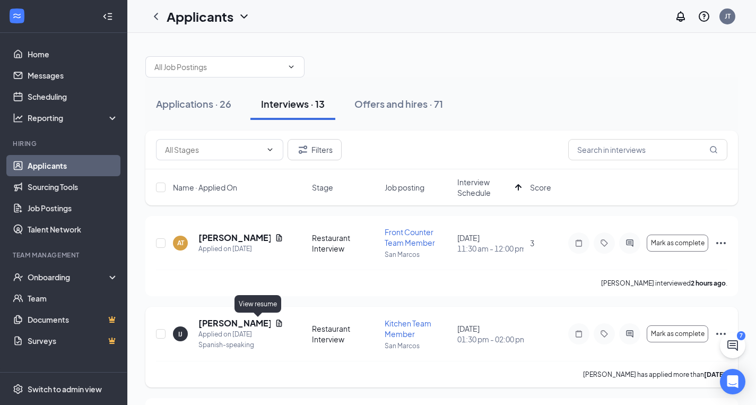
click at [275, 324] on icon "Document" at bounding box center [279, 323] width 8 height 8
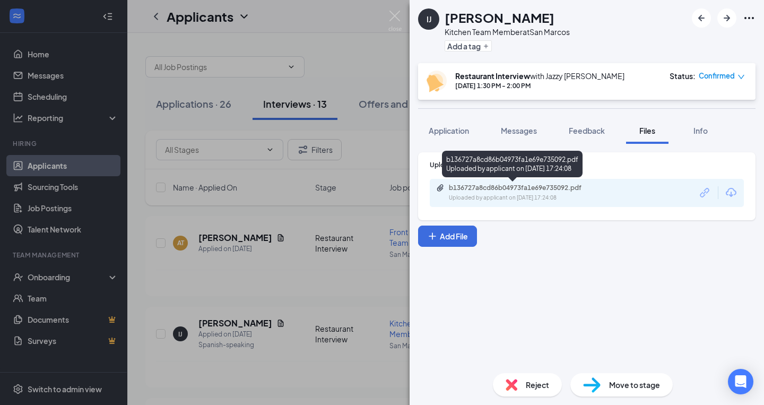
click at [557, 180] on div "b136727a8cd86b04973fa1e69e735092.pdf Uploaded by applicant on [DATE] 17:24:08" at bounding box center [512, 166] width 141 height 31
click at [555, 189] on div "b136727a8cd86b04973fa1e69e735092.pdf" at bounding box center [523, 188] width 149 height 8
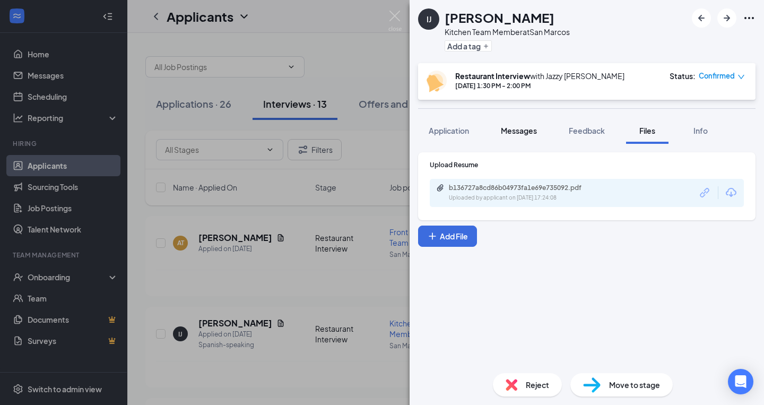
click at [529, 132] on span "Messages" at bounding box center [519, 131] width 36 height 10
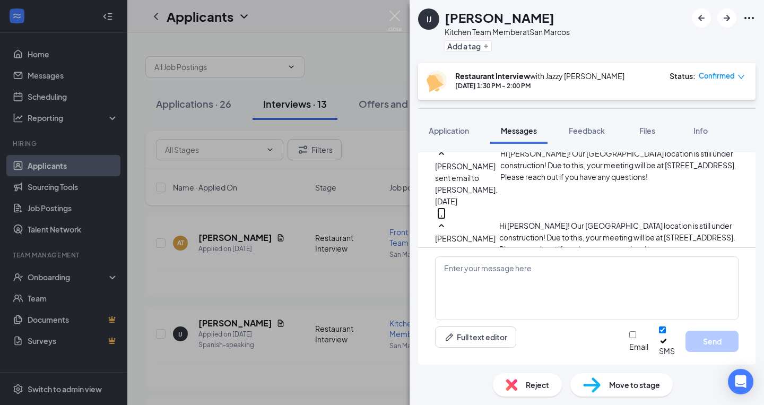
scroll to position [394, 0]
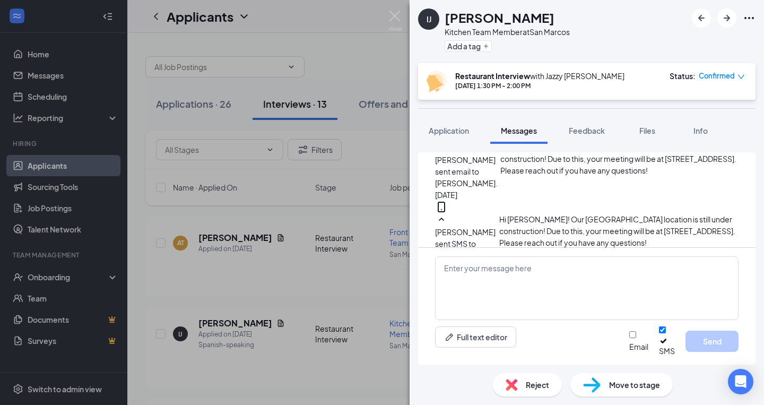
click at [498, 299] on span "Workstream sent automated SMS to [PERSON_NAME]." at bounding box center [466, 321] width 63 height 45
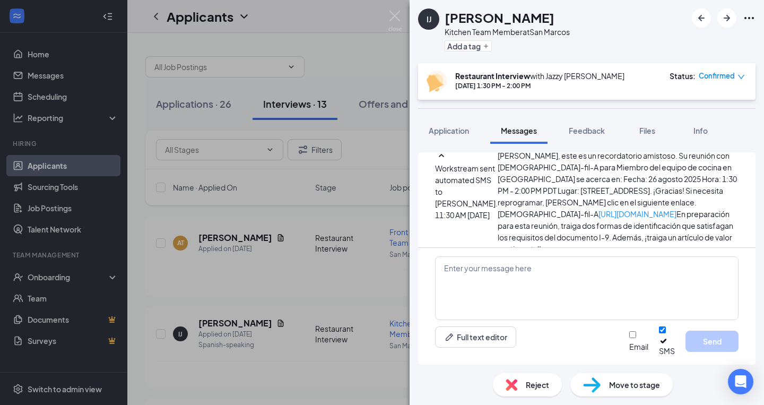
scroll to position [529, 0]
click at [457, 128] on span "Application" at bounding box center [449, 131] width 40 height 10
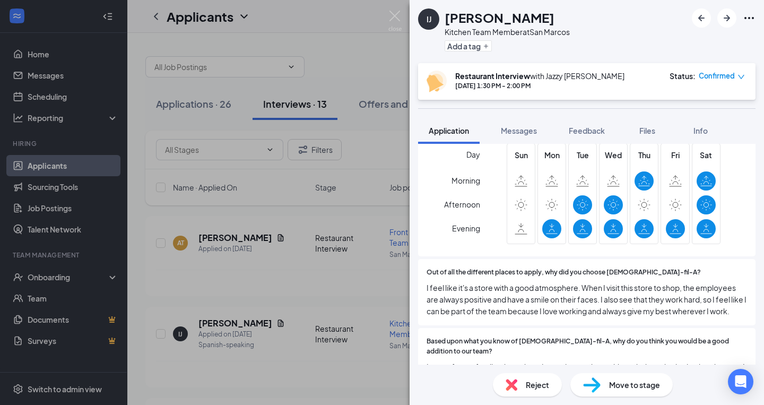
scroll to position [354, 0]
